Goal: Task Accomplishment & Management: Manage account settings

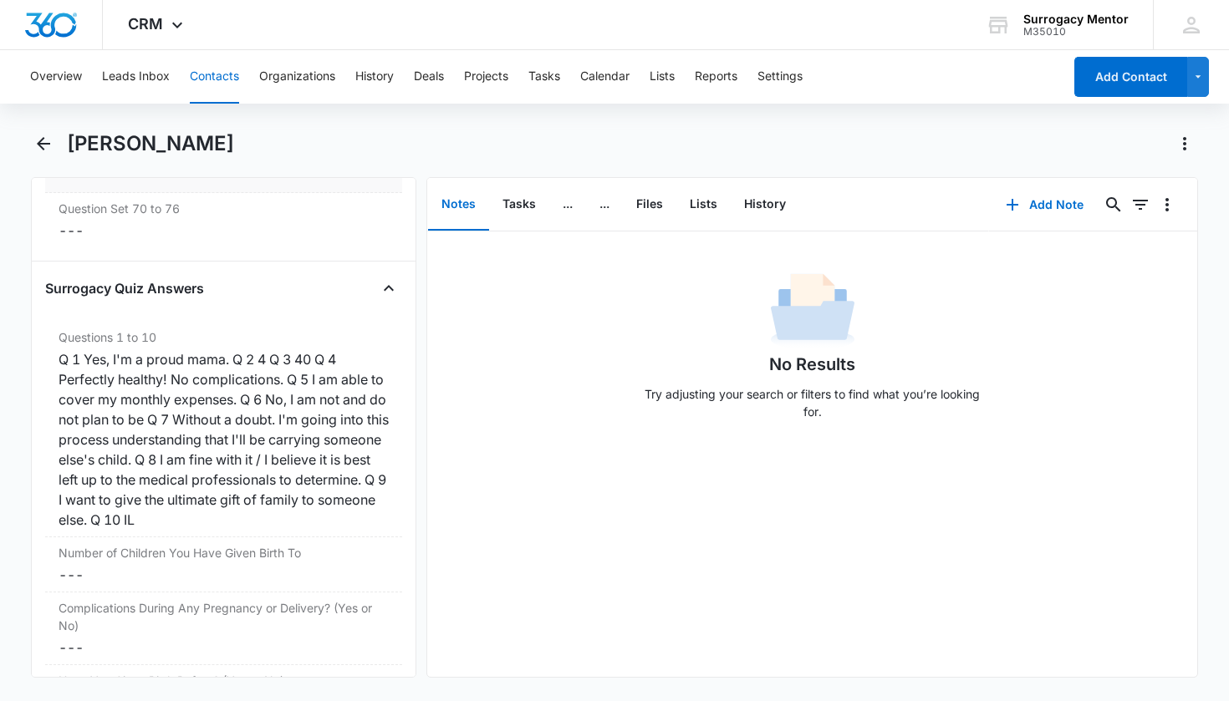
scroll to position [3666, 0]
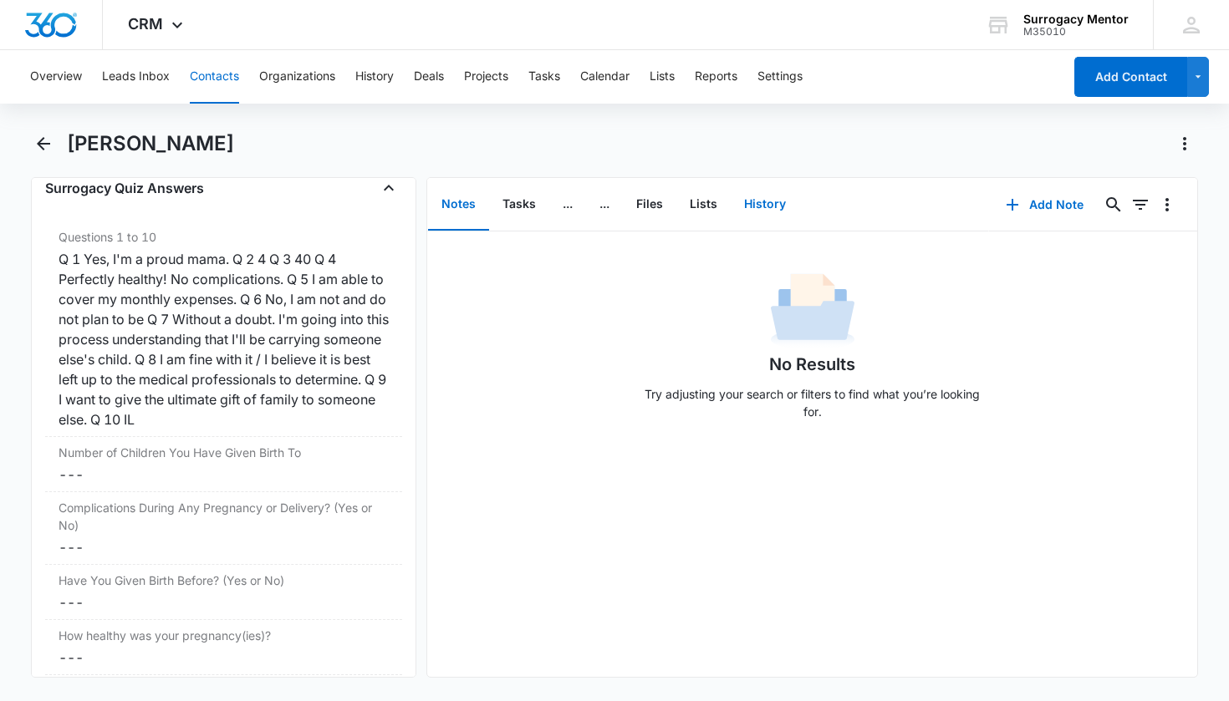
click at [763, 202] on button "History" at bounding box center [765, 205] width 69 height 52
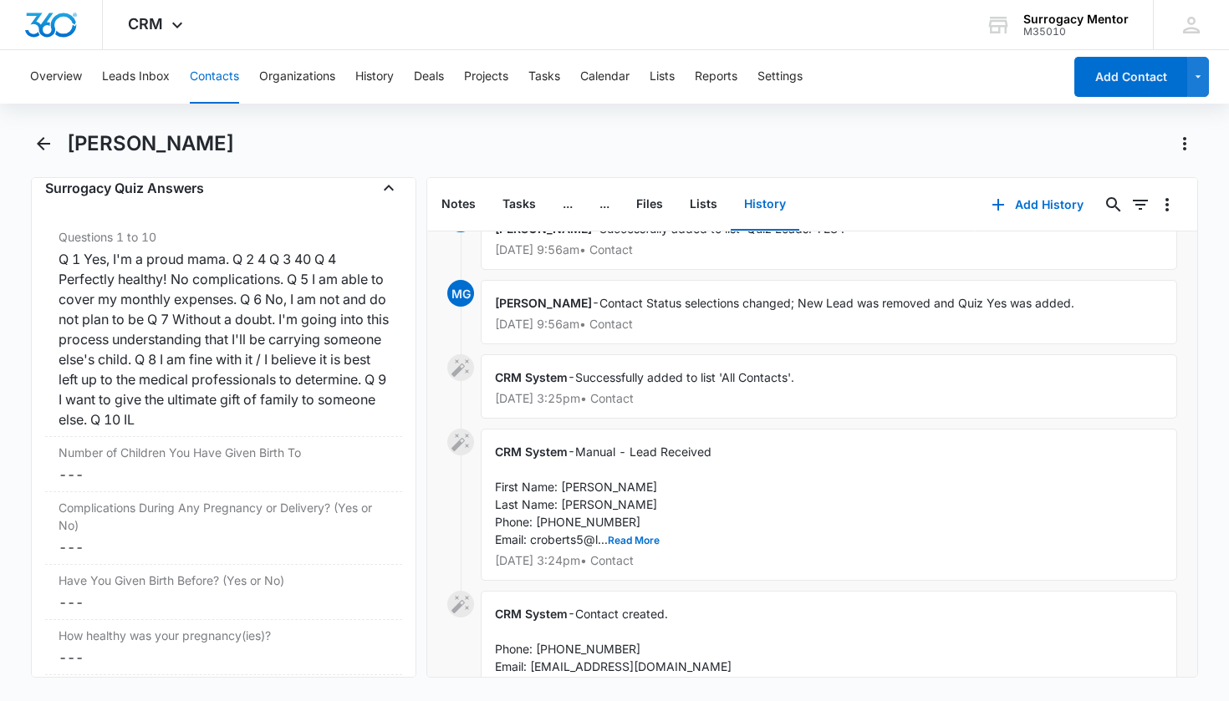
scroll to position [966, 0]
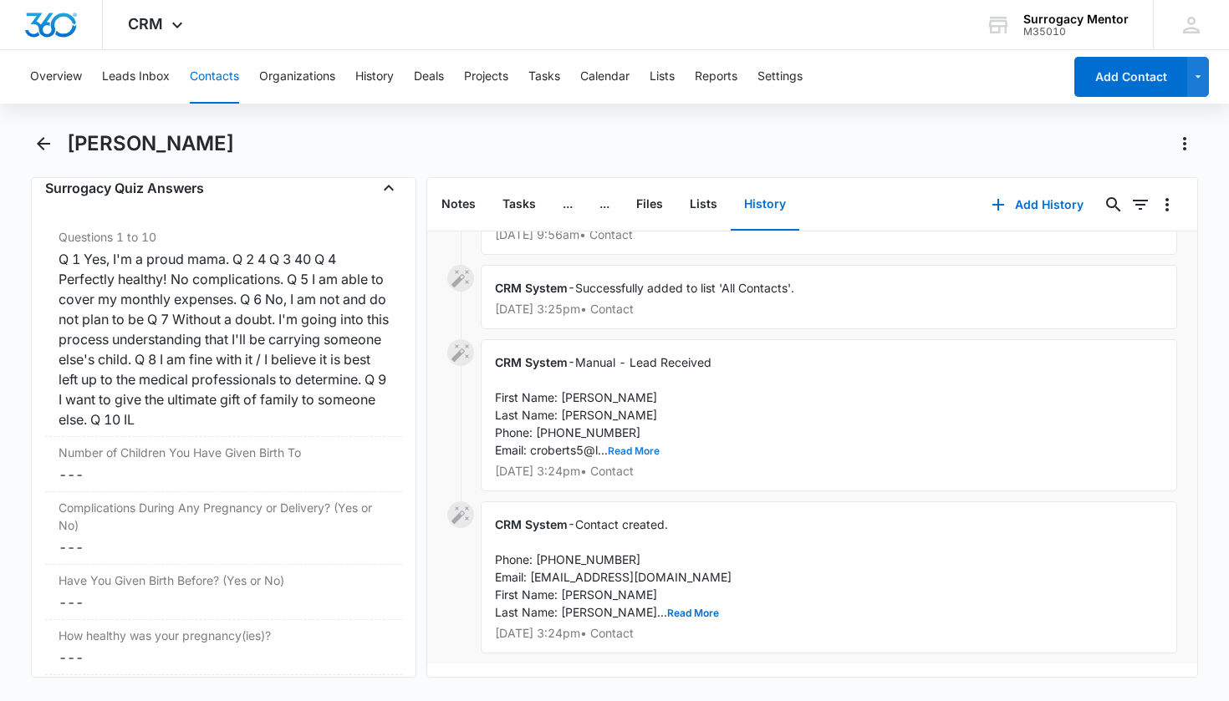
click at [640, 446] on button "Read More" at bounding box center [634, 451] width 52 height 10
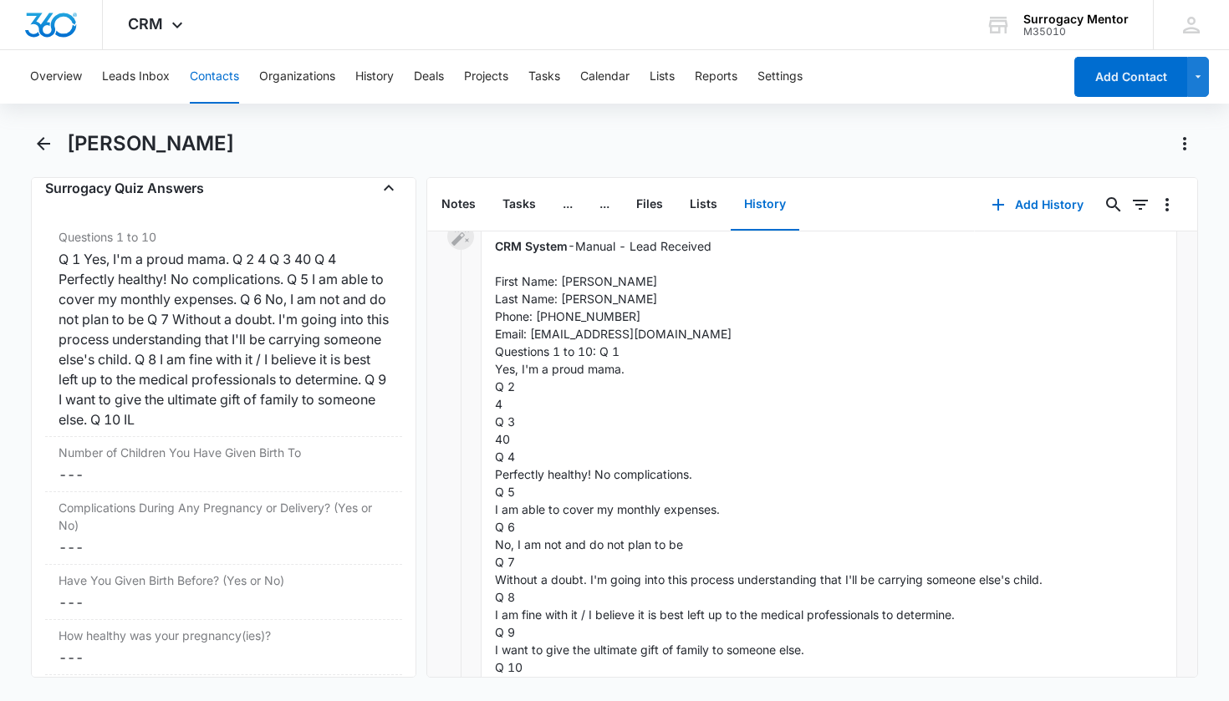
scroll to position [1370, 0]
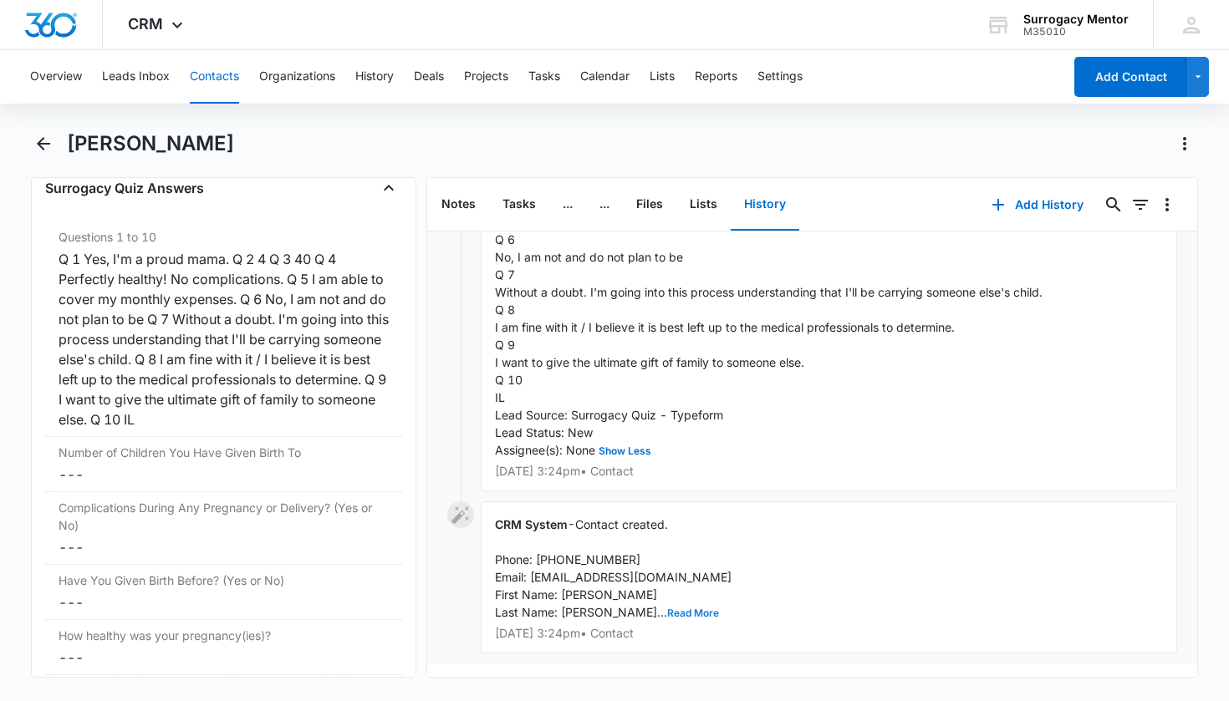
click at [667, 609] on button "Read More" at bounding box center [693, 614] width 52 height 10
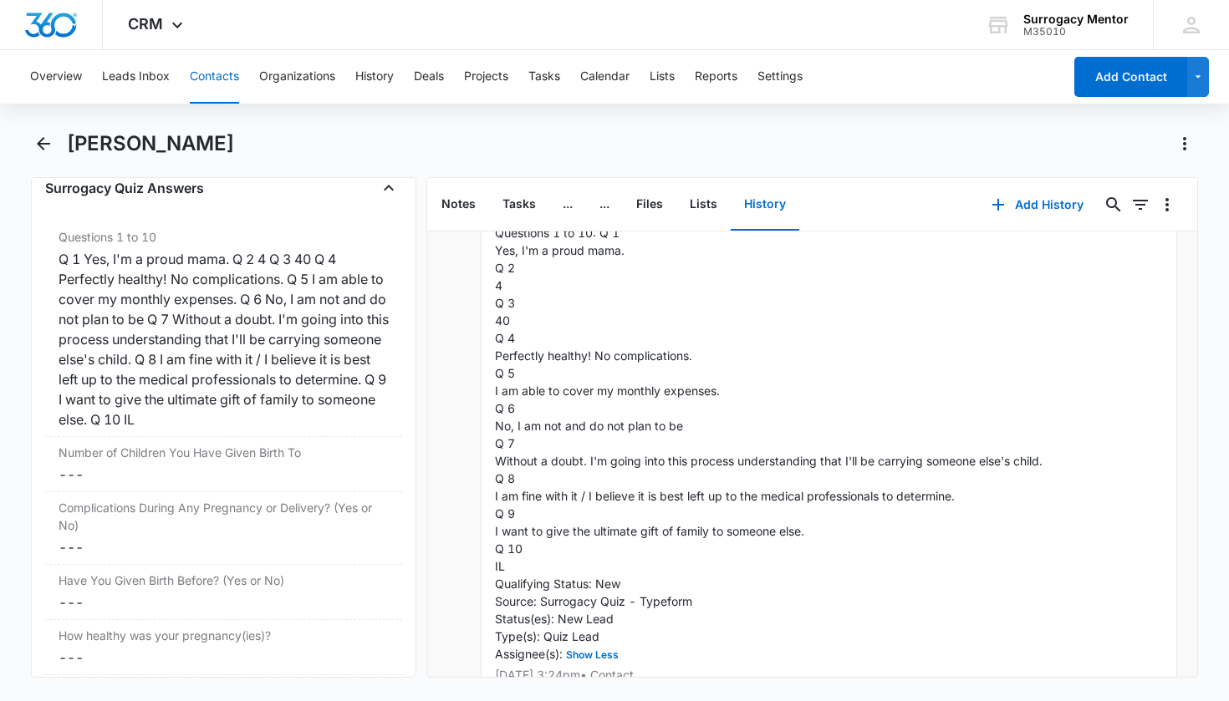
scroll to position [1809, 0]
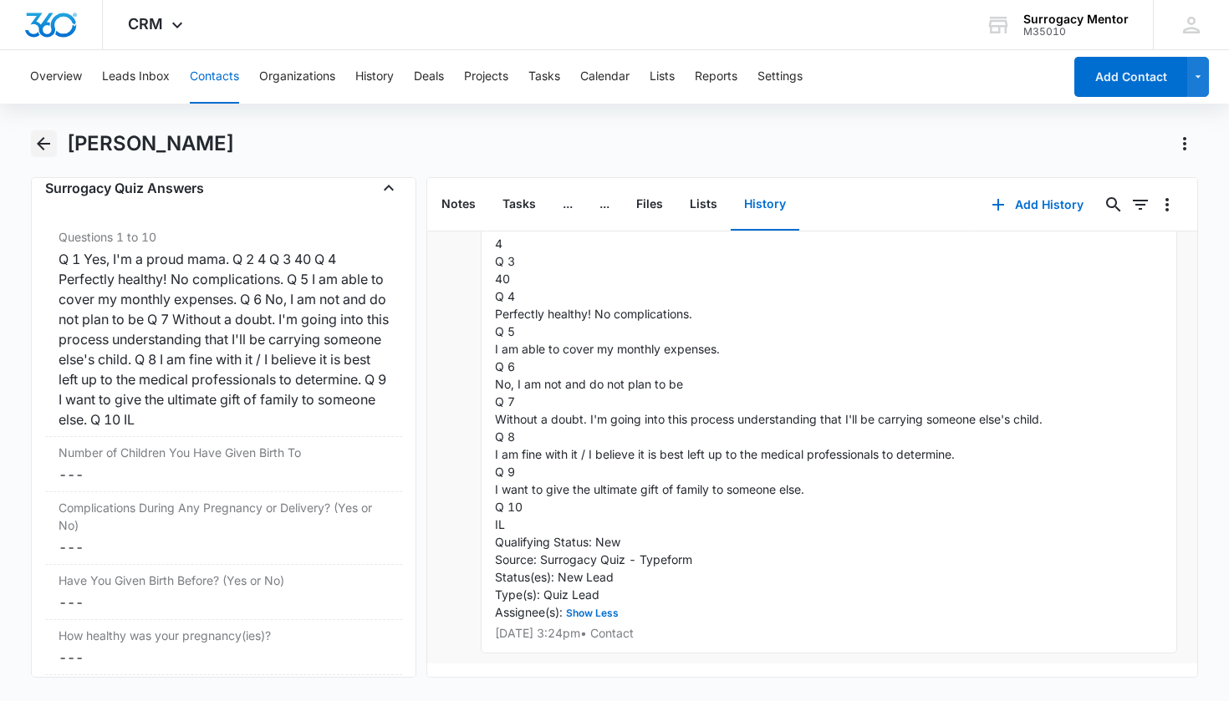
click at [33, 149] on button "Back" at bounding box center [44, 143] width 26 height 27
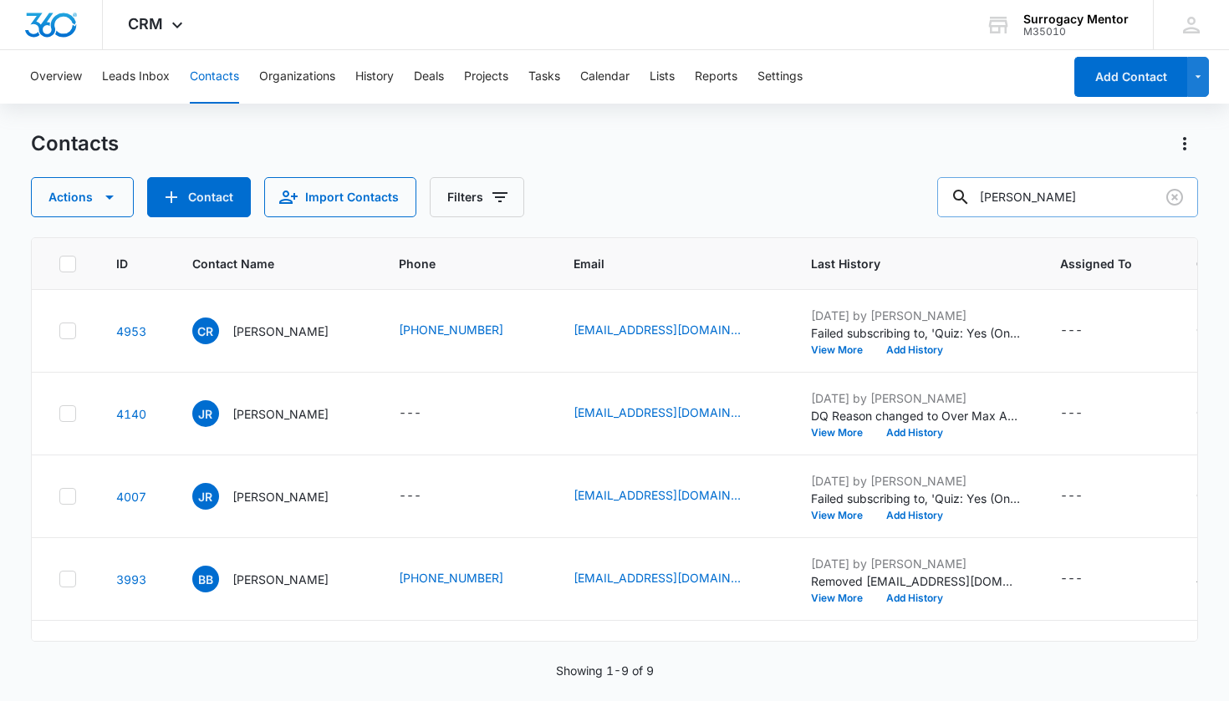
drag, startPoint x: 1043, startPoint y: 202, endPoint x: 937, endPoint y: 196, distance: 106.3
click at [937, 196] on input "[PERSON_NAME]" at bounding box center [1067, 197] width 261 height 40
click at [1175, 197] on icon "Clear" at bounding box center [1174, 197] width 17 height 17
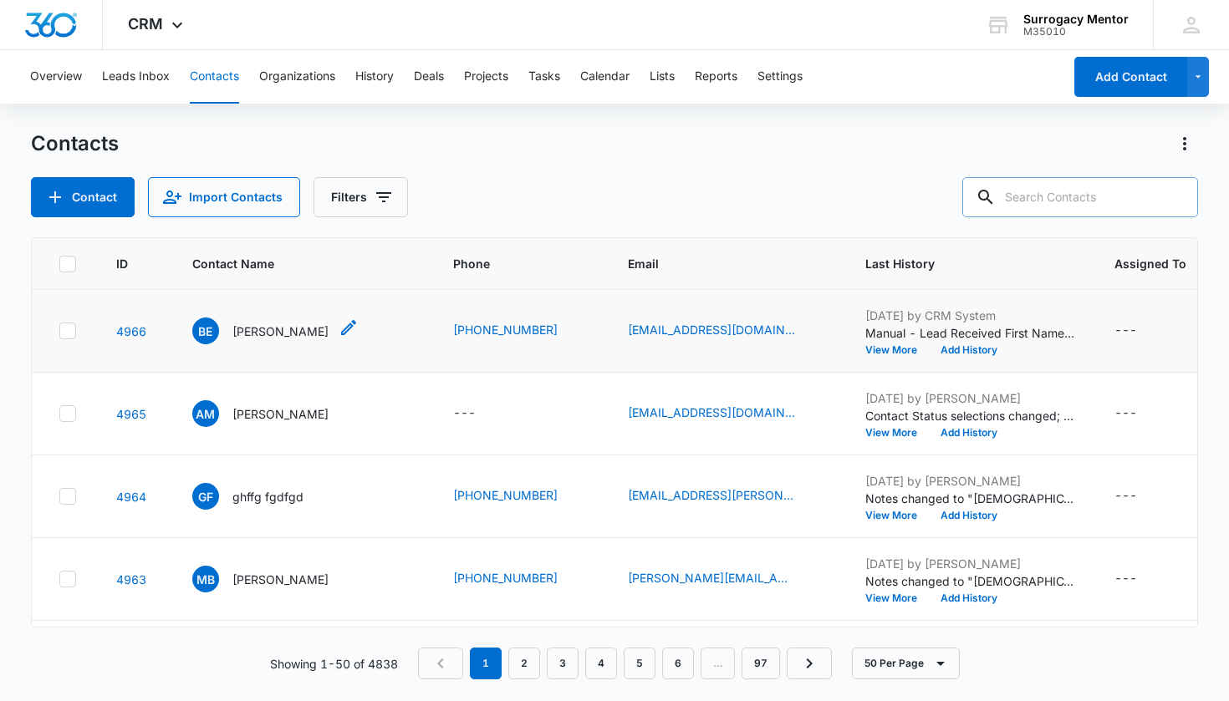
click at [293, 327] on p "[PERSON_NAME]" at bounding box center [280, 332] width 96 height 18
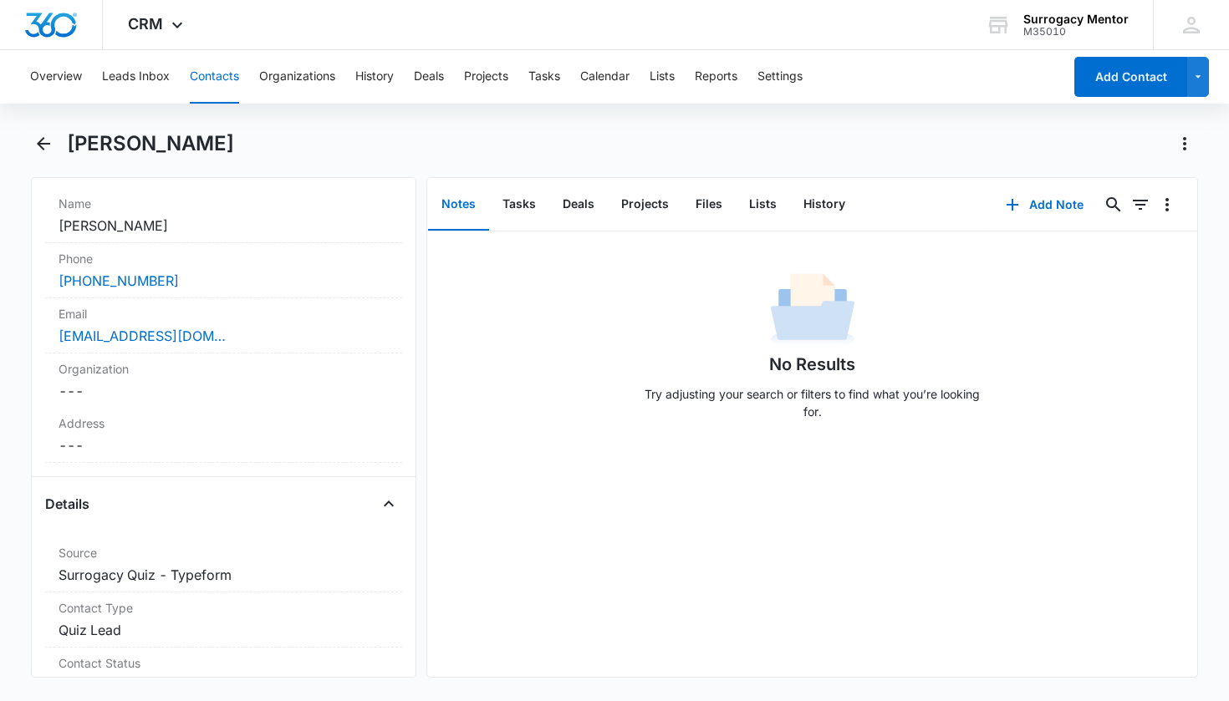
scroll to position [612, 0]
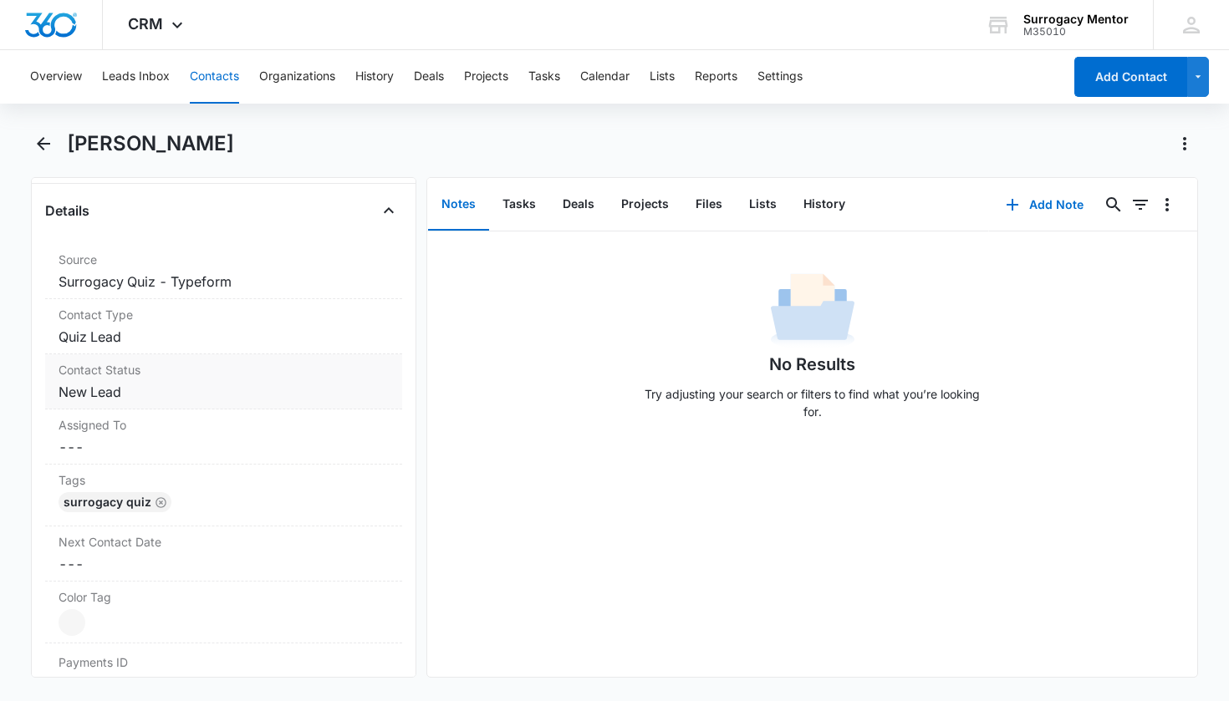
click at [70, 390] on dd "Cancel Save Changes New Lead" at bounding box center [224, 392] width 331 height 20
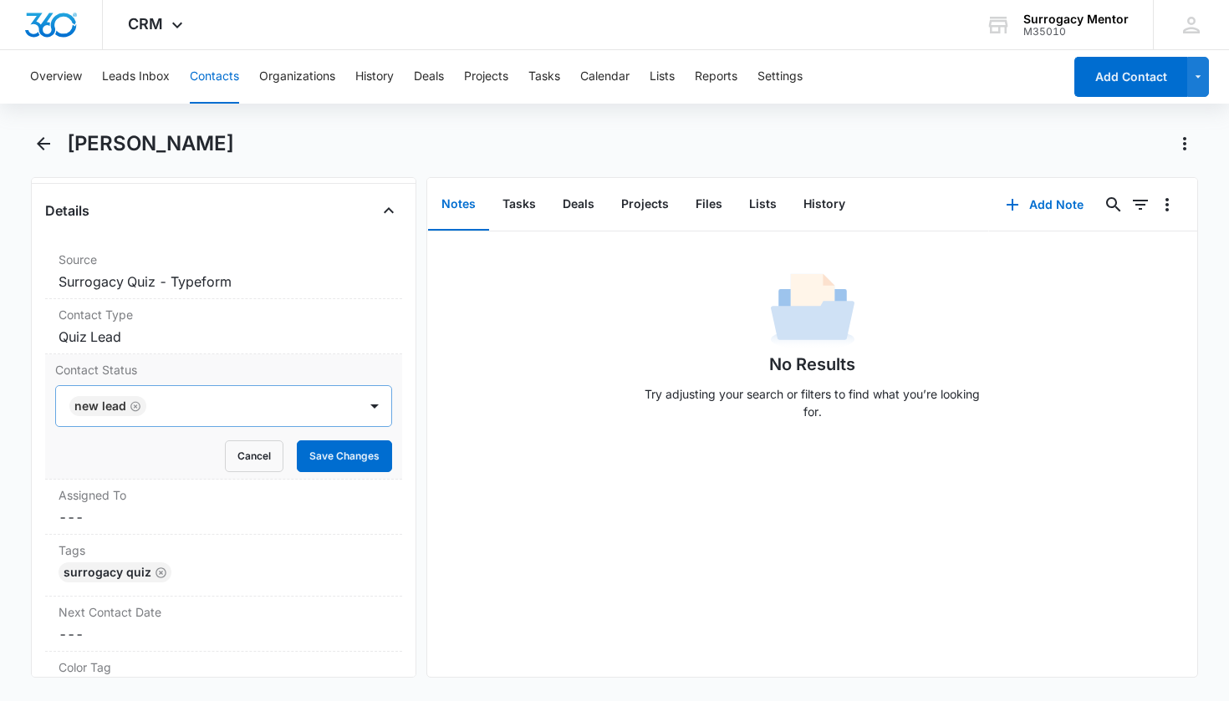
click at [136, 408] on icon "Remove New Lead" at bounding box center [135, 406] width 10 height 10
click at [141, 407] on div "Contact Status" at bounding box center [204, 406] width 266 height 20
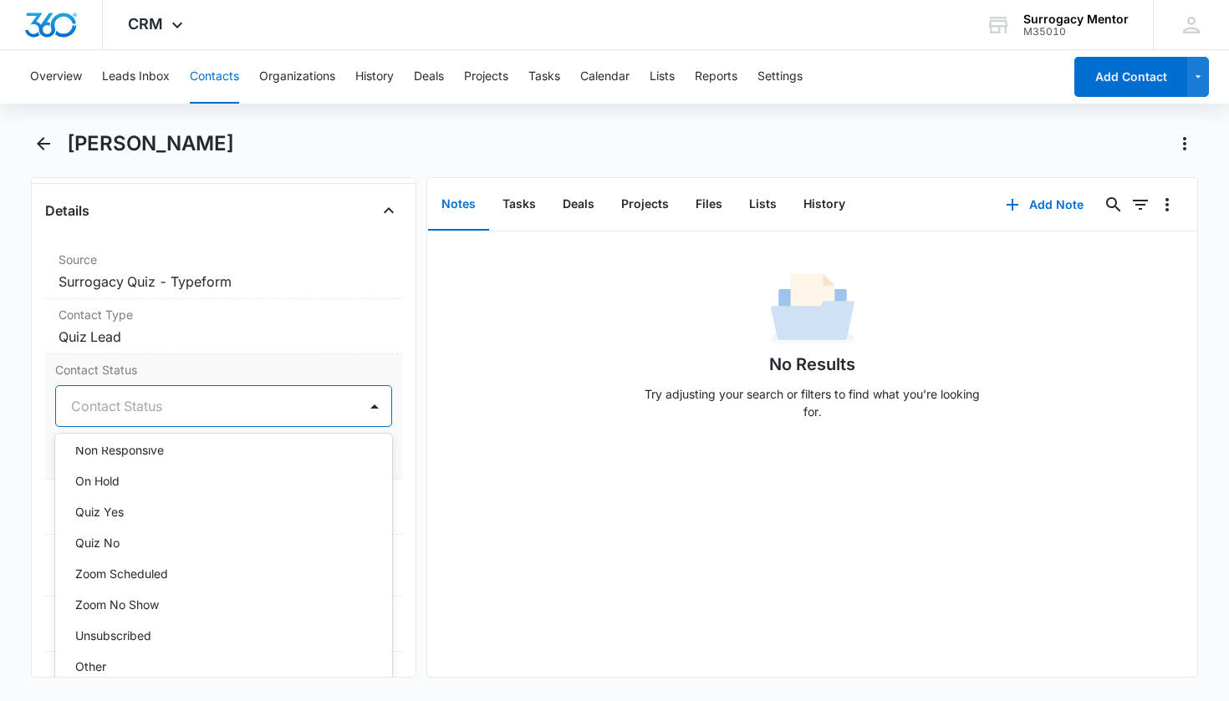
scroll to position [359, 0]
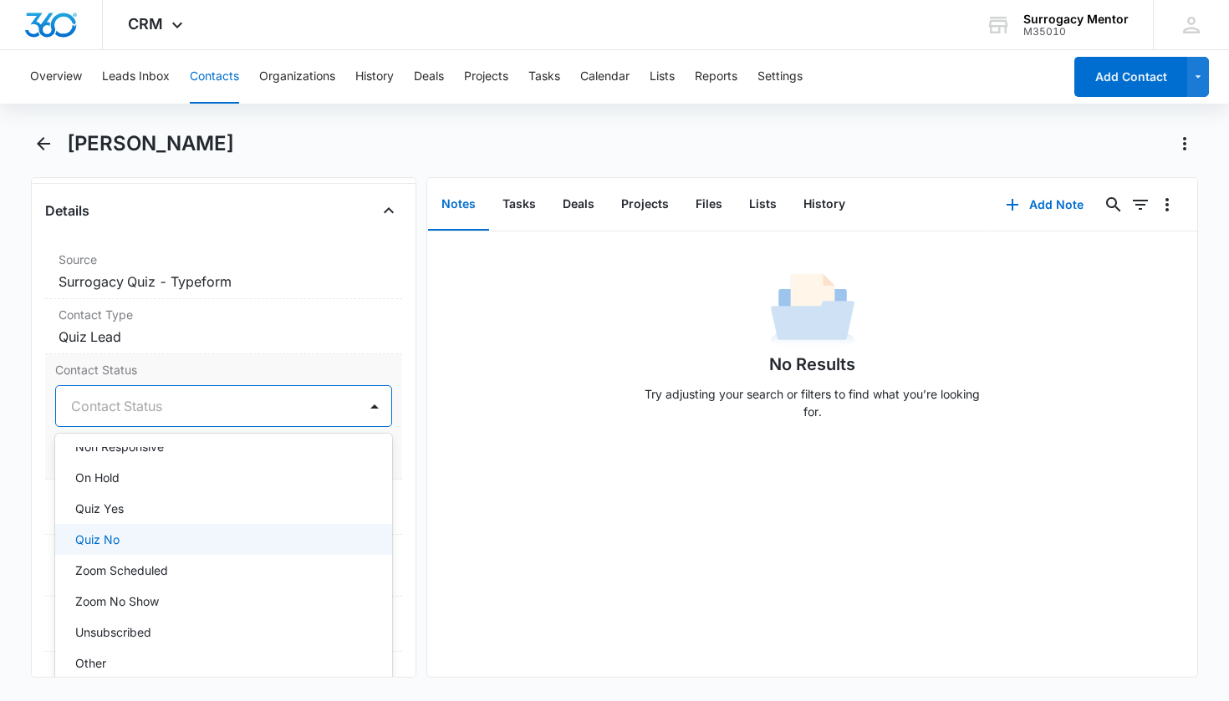
click at [130, 531] on div "Quiz No" at bounding box center [222, 540] width 294 height 18
click at [400, 508] on div "Remove BE [PERSON_NAME] Contact Info Name Cancel Save Changes [PERSON_NAME] Pho…" at bounding box center [224, 427] width 386 height 501
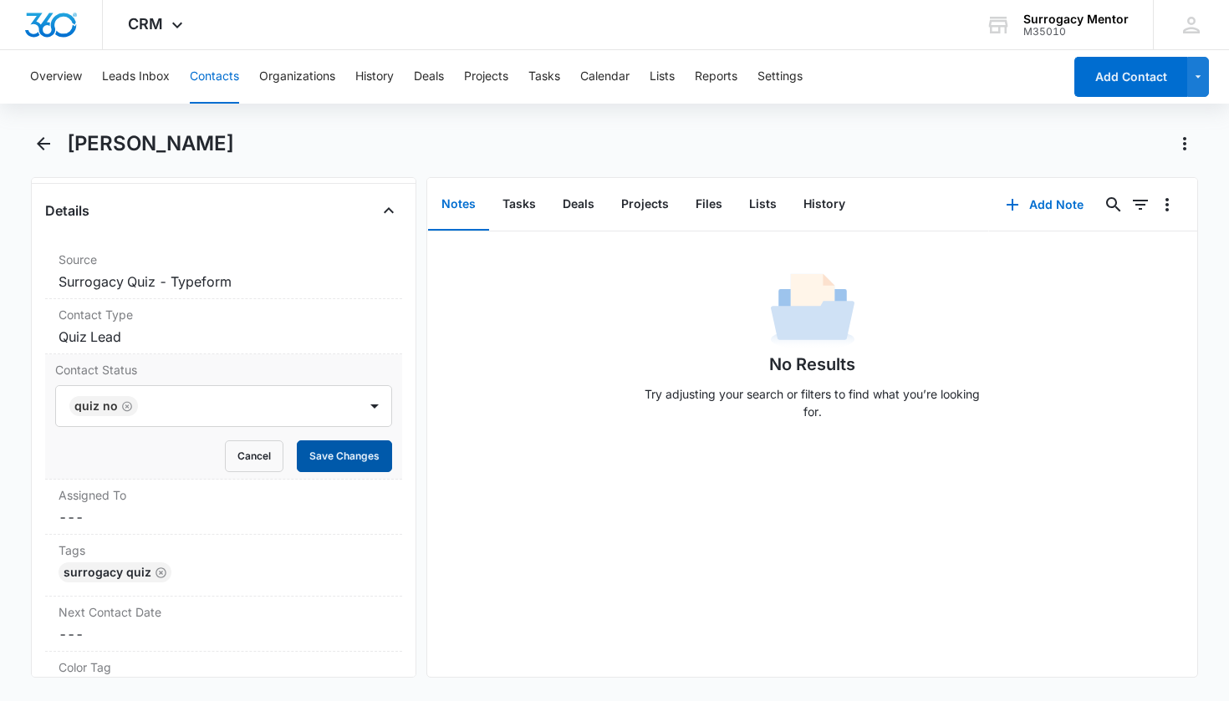
click at [363, 467] on button "Save Changes" at bounding box center [344, 457] width 95 height 32
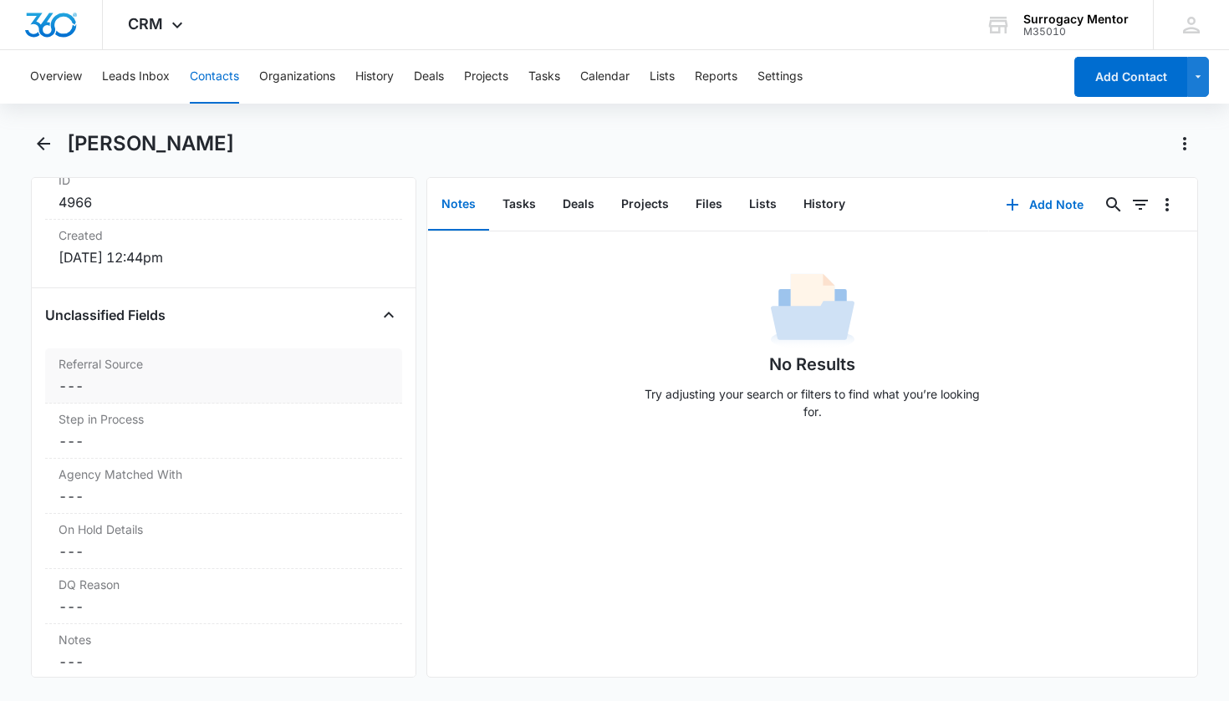
scroll to position [1226, 0]
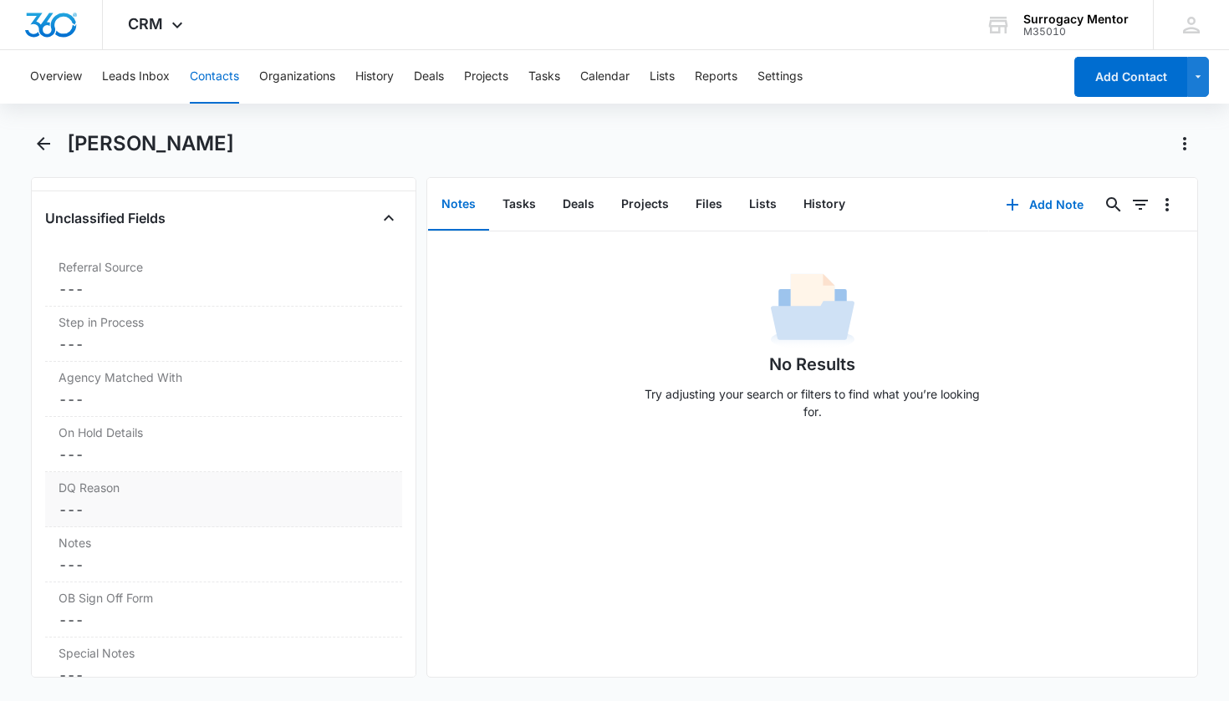
click at [156, 510] on dd "Cancel Save Changes ---" at bounding box center [224, 510] width 331 height 20
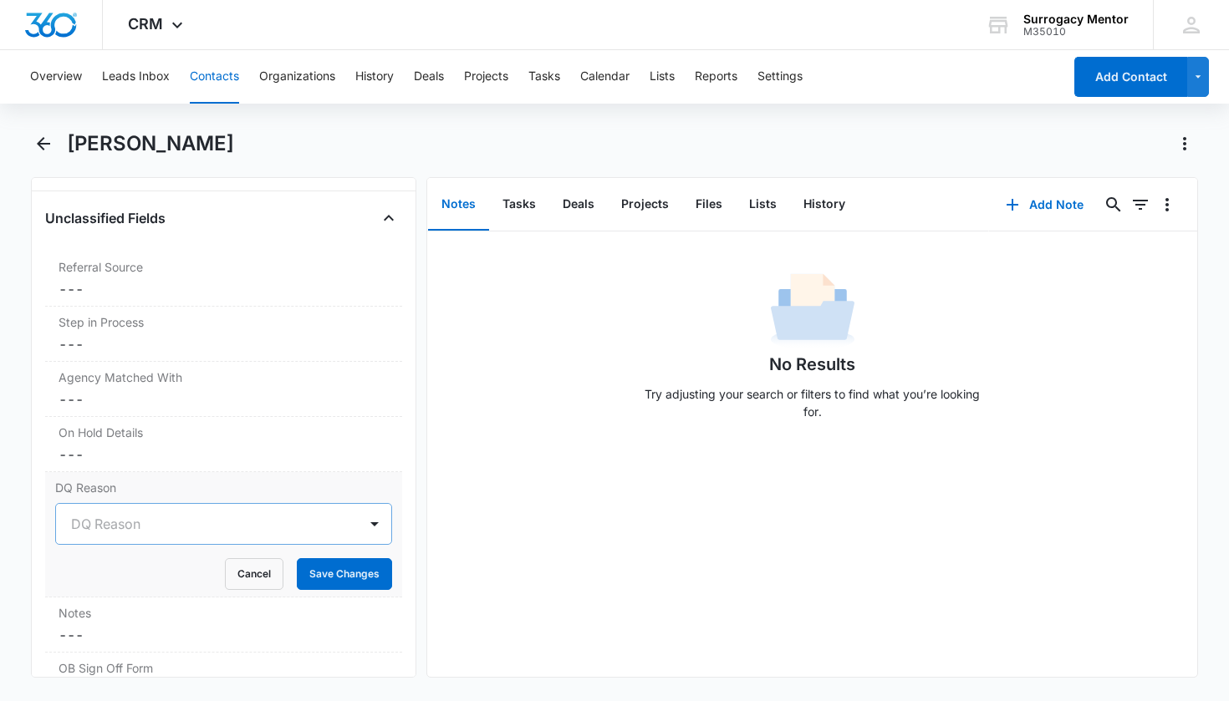
click at [156, 526] on div at bounding box center [204, 523] width 266 height 23
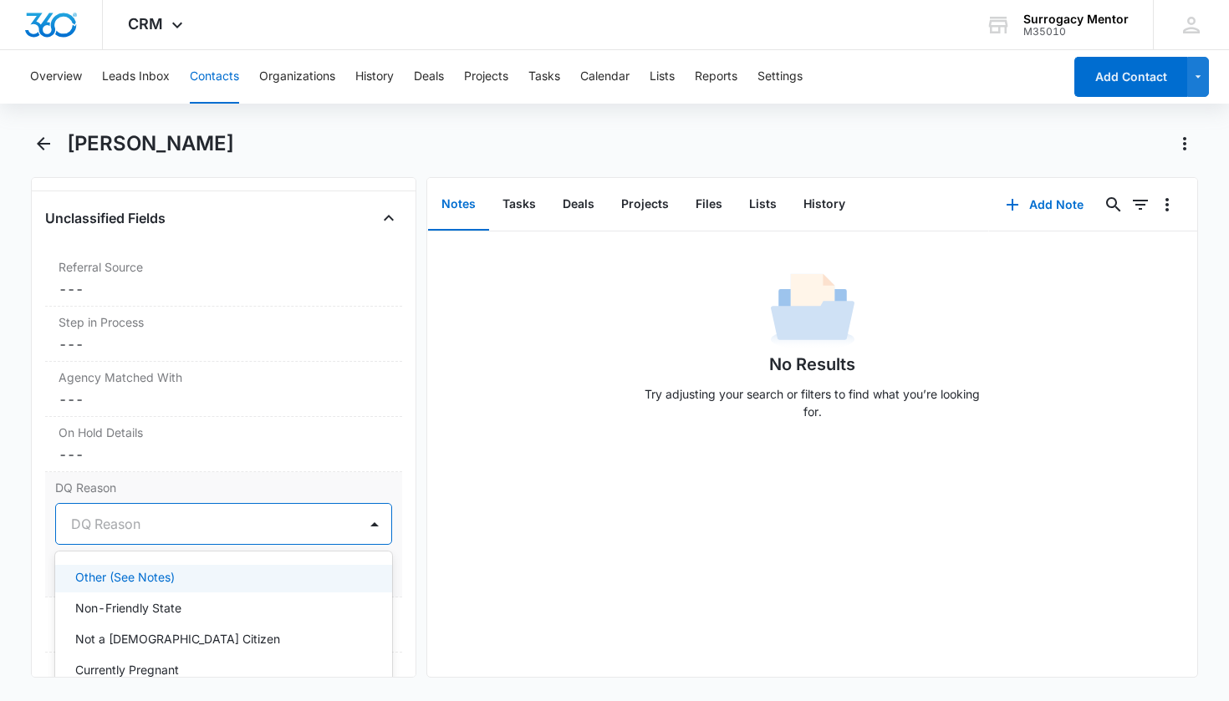
scroll to position [103, 0]
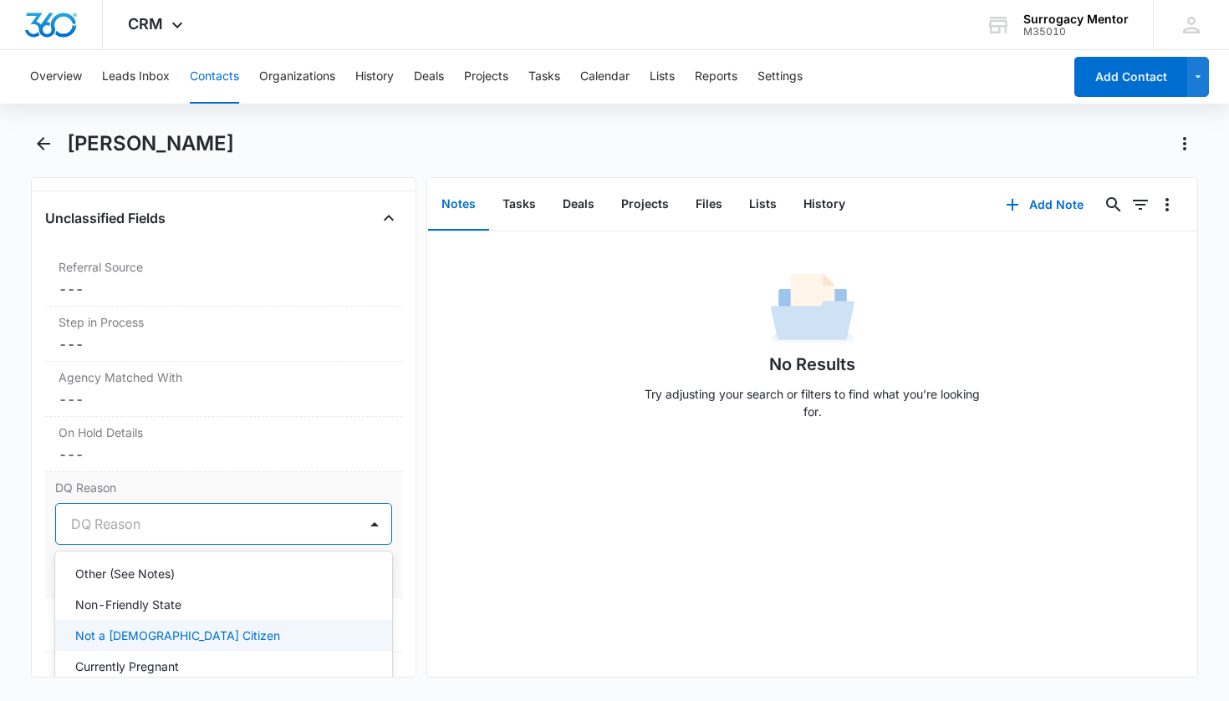
click at [188, 632] on div "Not a [DEMOGRAPHIC_DATA] Citizen" at bounding box center [222, 636] width 294 height 18
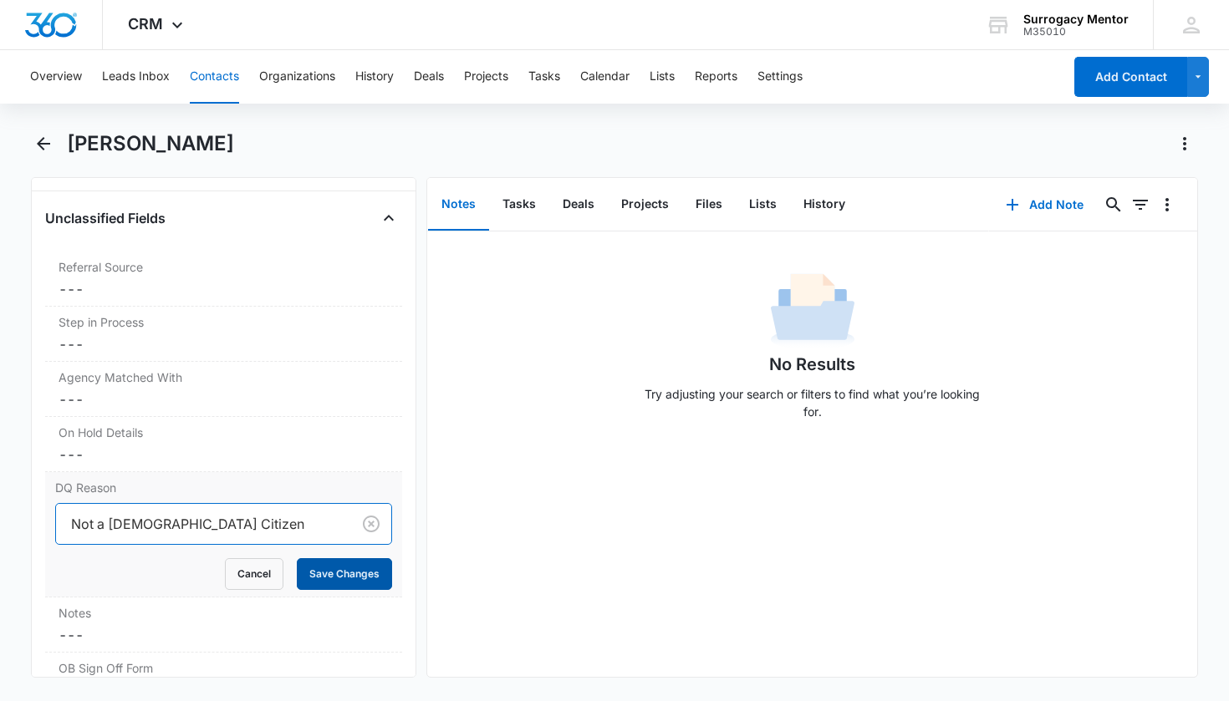
click at [359, 583] on button "Save Changes" at bounding box center [344, 574] width 95 height 32
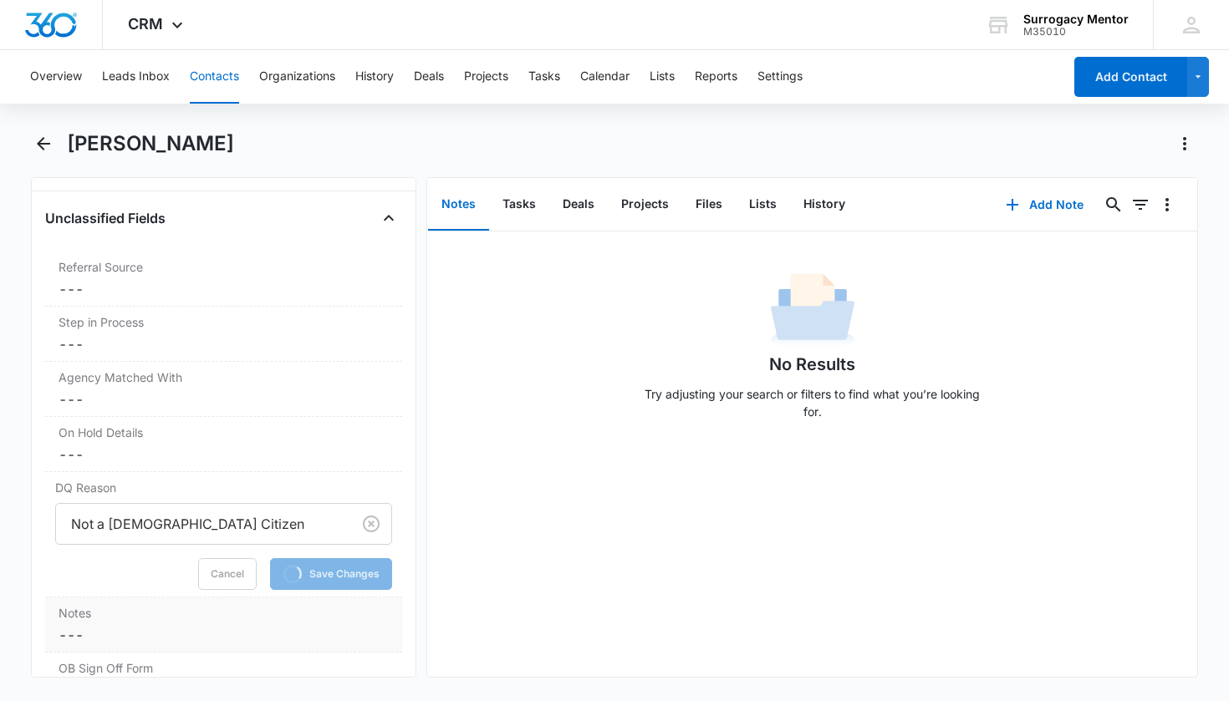
click at [150, 619] on label "Notes" at bounding box center [224, 613] width 331 height 18
click at [149, 642] on textarea "Notes" at bounding box center [224, 676] width 338 height 95
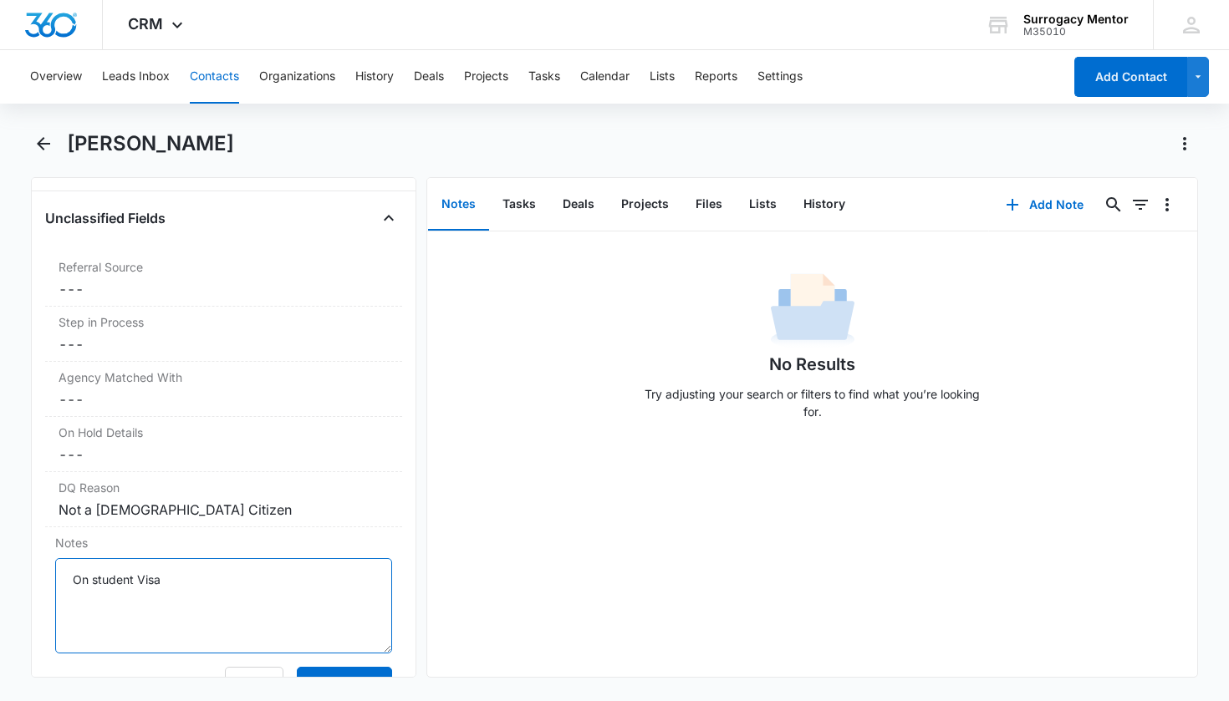
type textarea "On student Visa"
click at [400, 585] on div "Remove BE [PERSON_NAME] Contact Info Name Cancel Save Changes [PERSON_NAME] Pho…" at bounding box center [224, 427] width 386 height 501
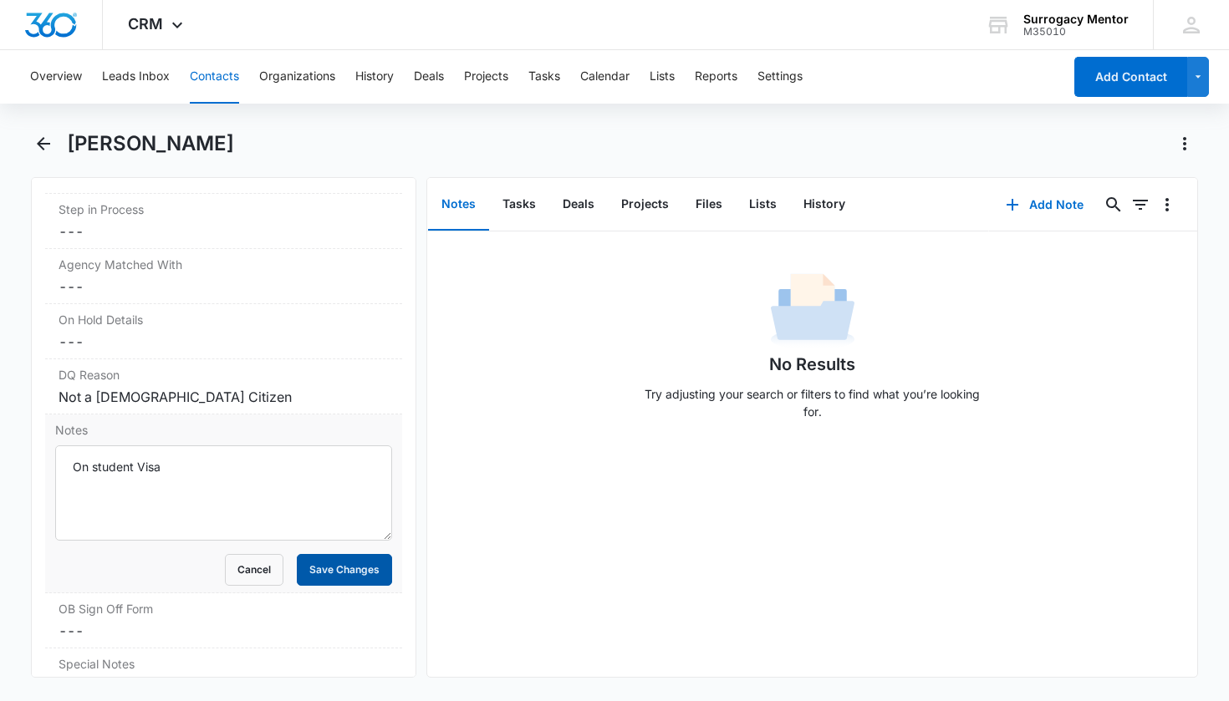
click at [359, 574] on button "Save Changes" at bounding box center [344, 570] width 95 height 32
